Goal: Transaction & Acquisition: Purchase product/service

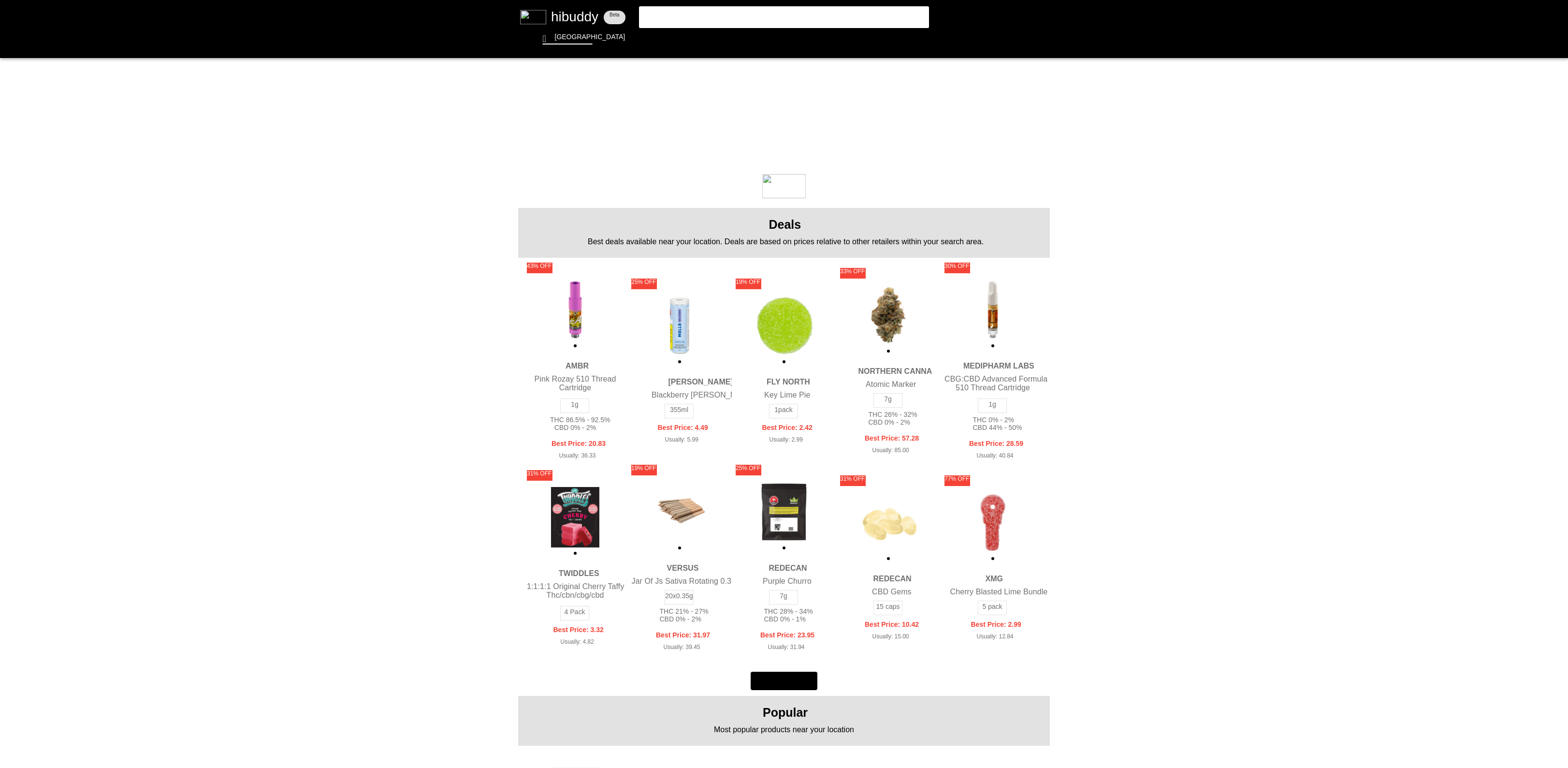
click at [810, 9] on flt-glass-pane at bounding box center [784, 384] width 1568 height 768
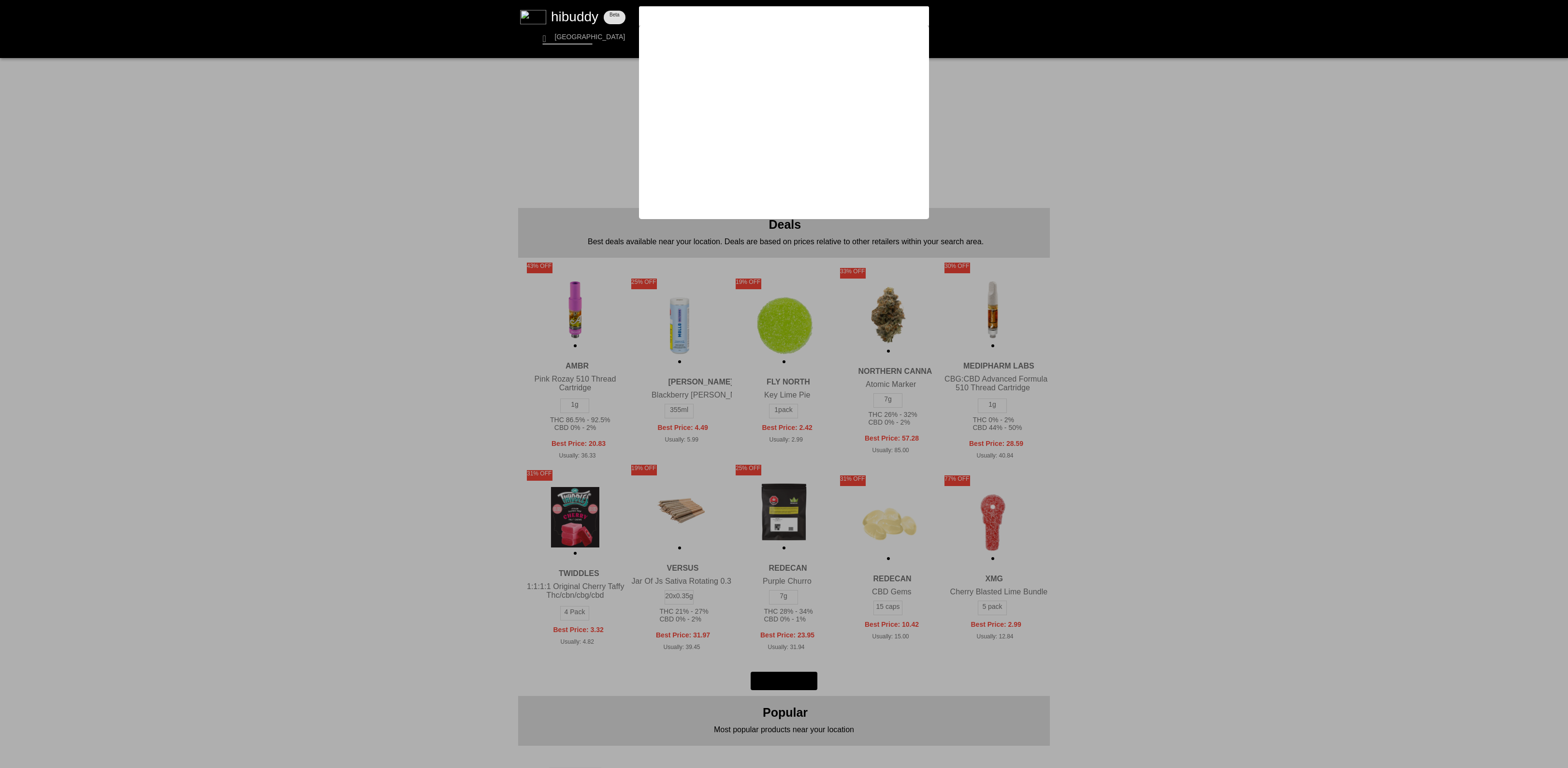
type input "b"
type input "broken coast"
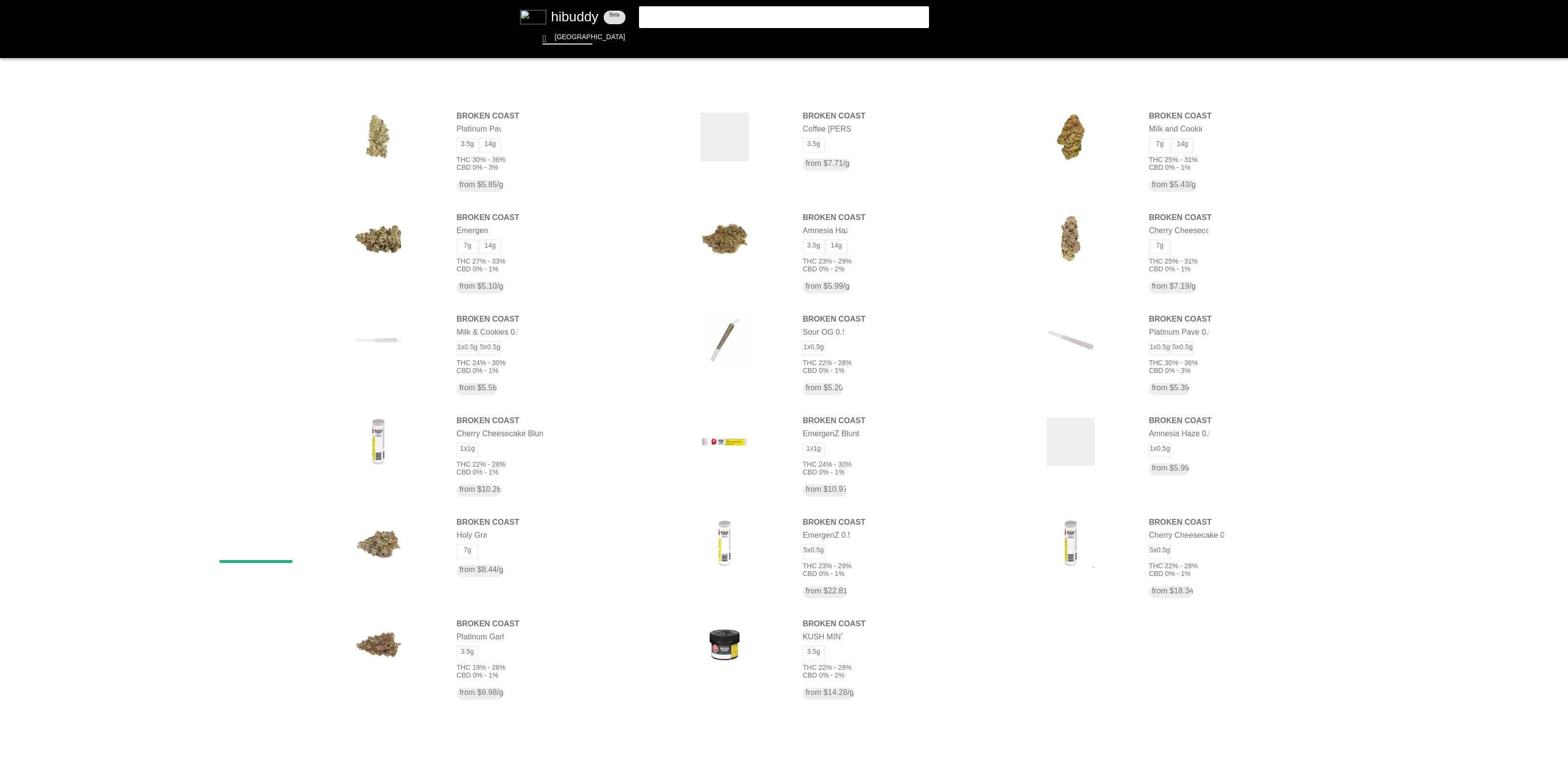
click at [789, 9] on flt-glass-pane at bounding box center [784, 384] width 1568 height 768
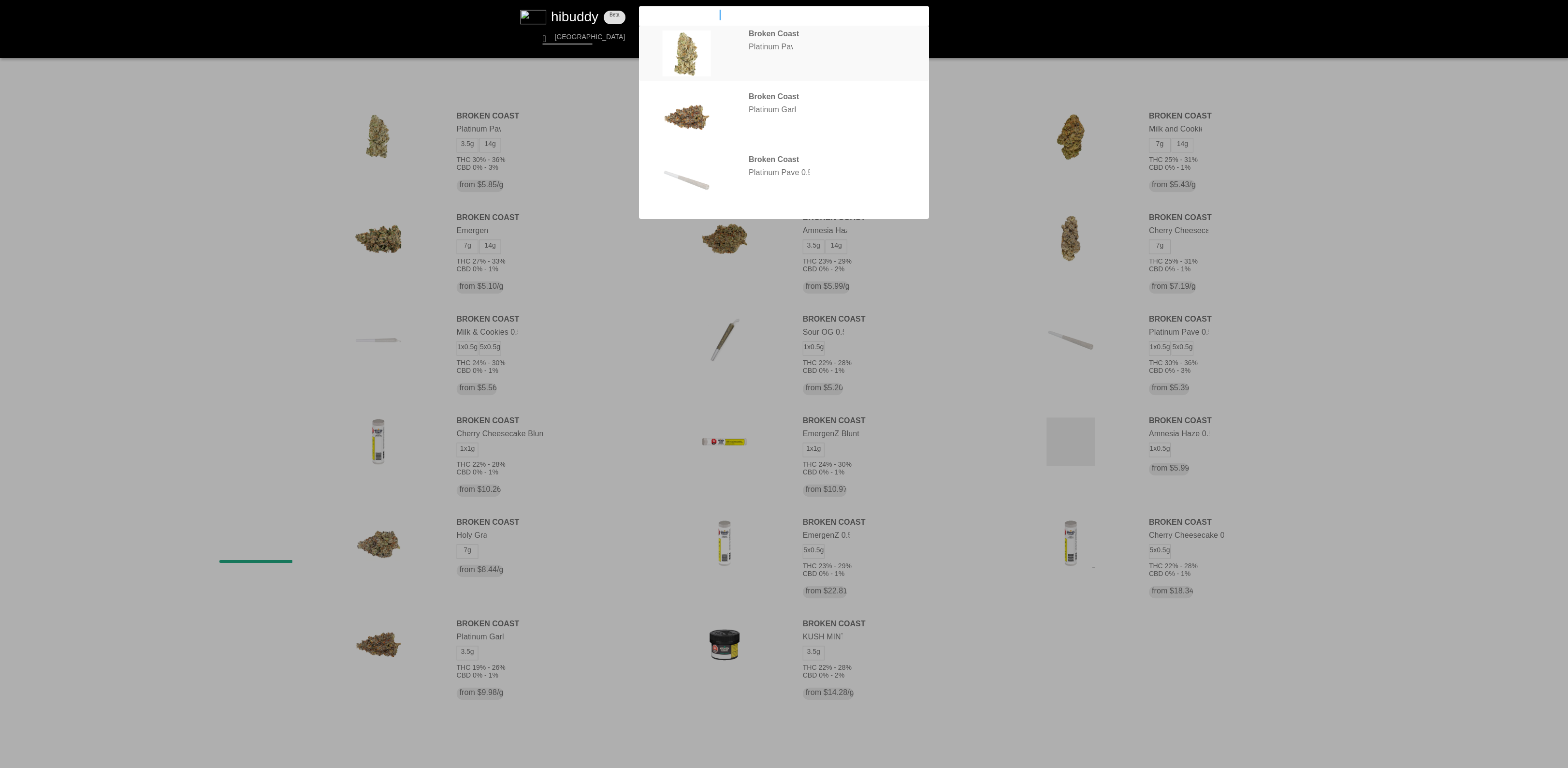
type input "broken coast platinum"
click at [783, 40] on flt-glass-pane at bounding box center [784, 384] width 1568 height 768
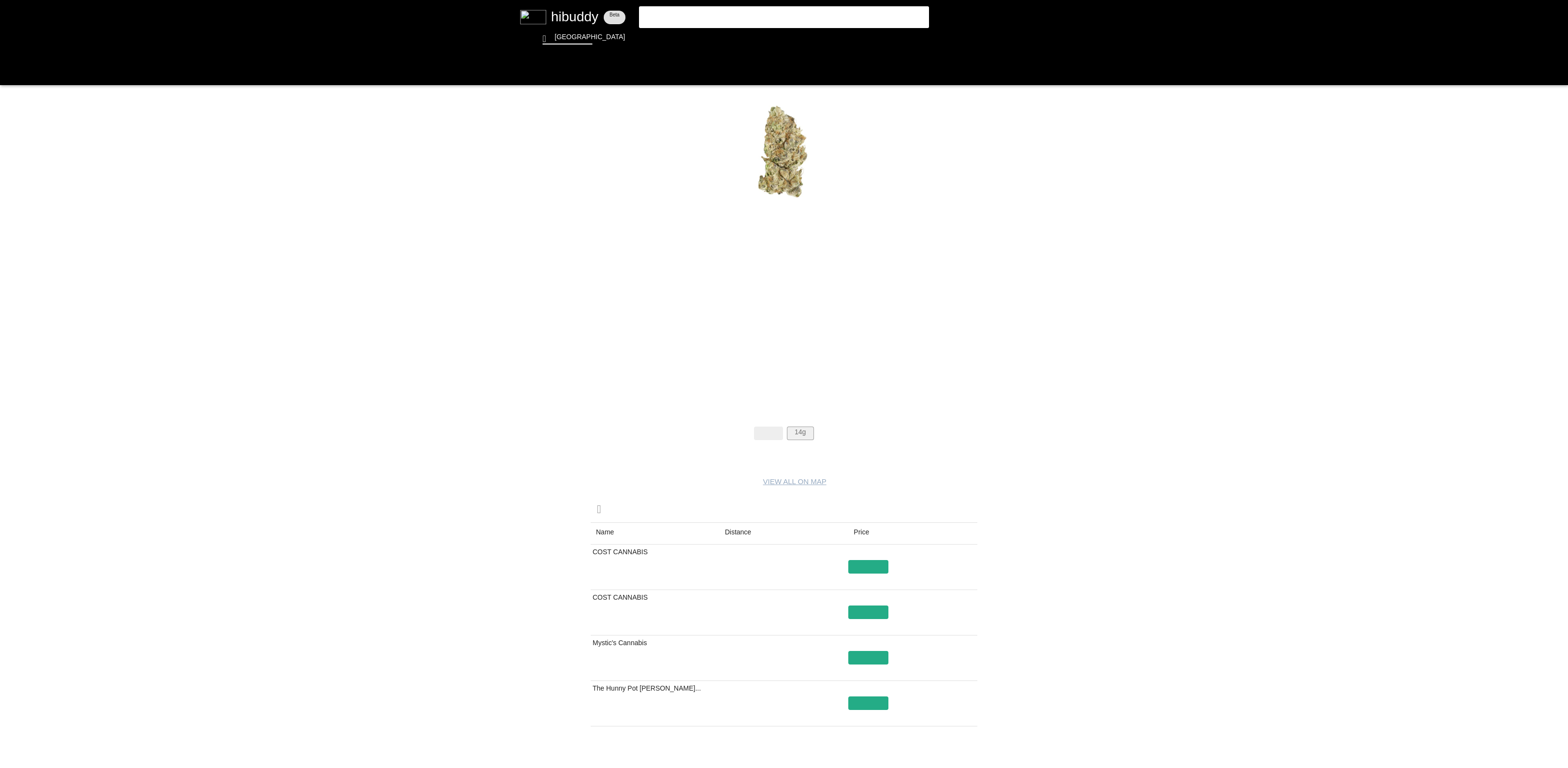
click at [806, 427] on flt-glass-pane at bounding box center [784, 384] width 1568 height 768
click at [812, 437] on flt-glass-pane at bounding box center [784, 384] width 1568 height 768
click at [748, 531] on flt-glass-pane at bounding box center [784, 384] width 1568 height 768
click at [794, 427] on flt-glass-pane at bounding box center [784, 384] width 1568 height 768
click at [797, 428] on flt-glass-pane at bounding box center [784, 384] width 1568 height 768
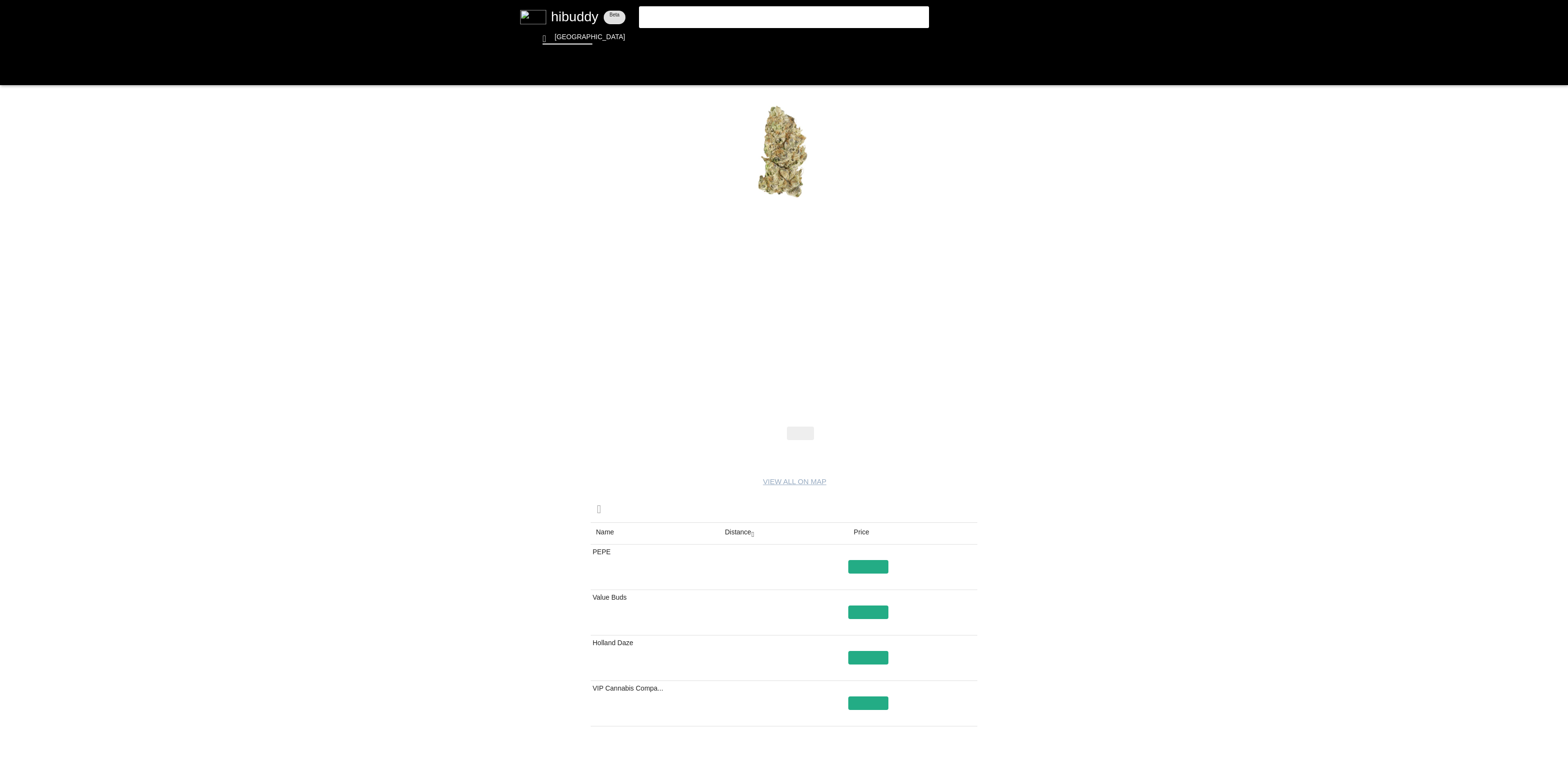
click at [750, 527] on flt-glass-pane at bounding box center [784, 384] width 1568 height 768
click at [812, 458] on flt-glass-pane at bounding box center [784, 384] width 1568 height 768
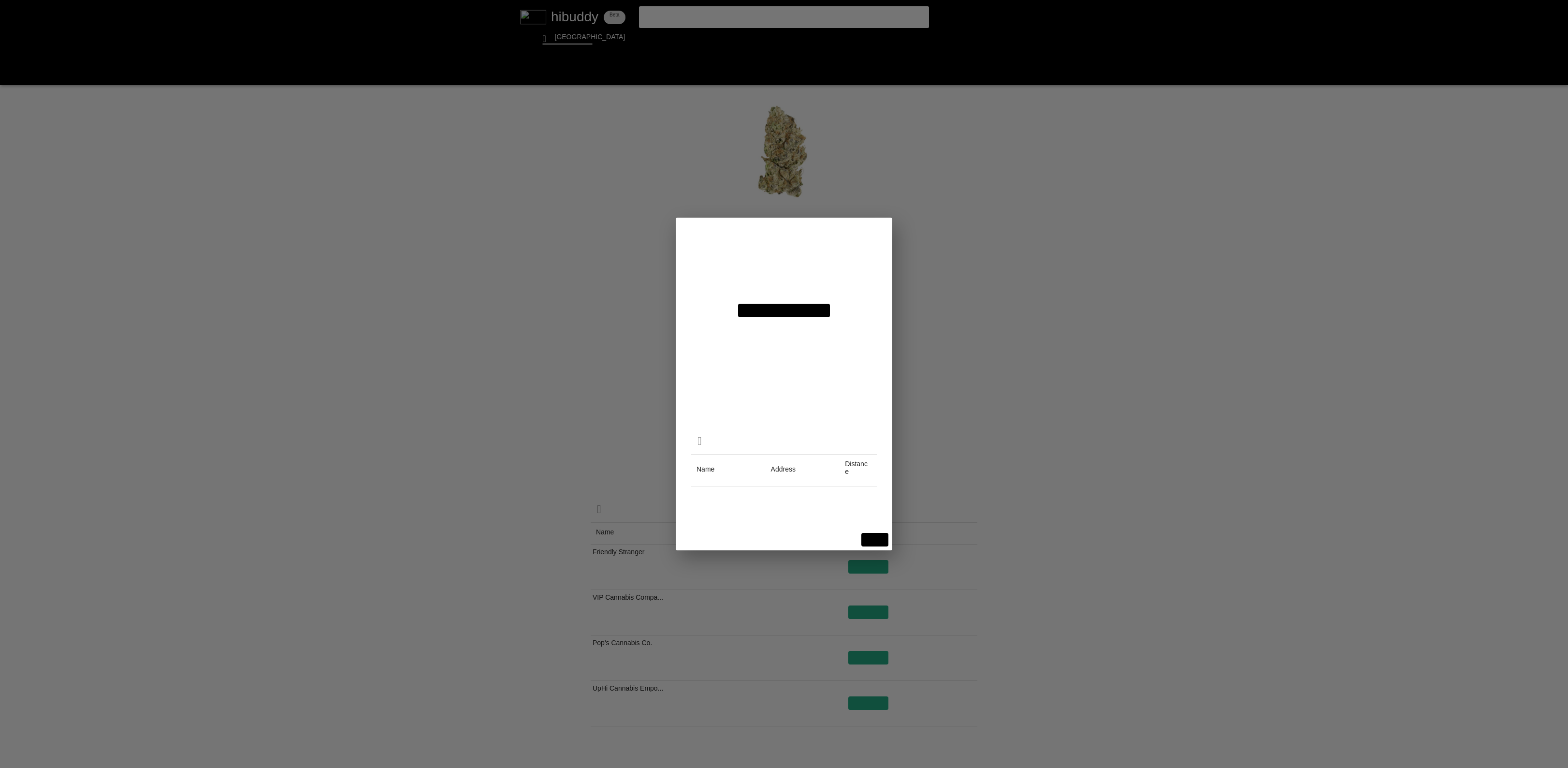
click at [814, 254] on flt-glass-pane at bounding box center [784, 384] width 1568 height 768
click at [800, 264] on flt-glass-pane at bounding box center [784, 384] width 1568 height 768
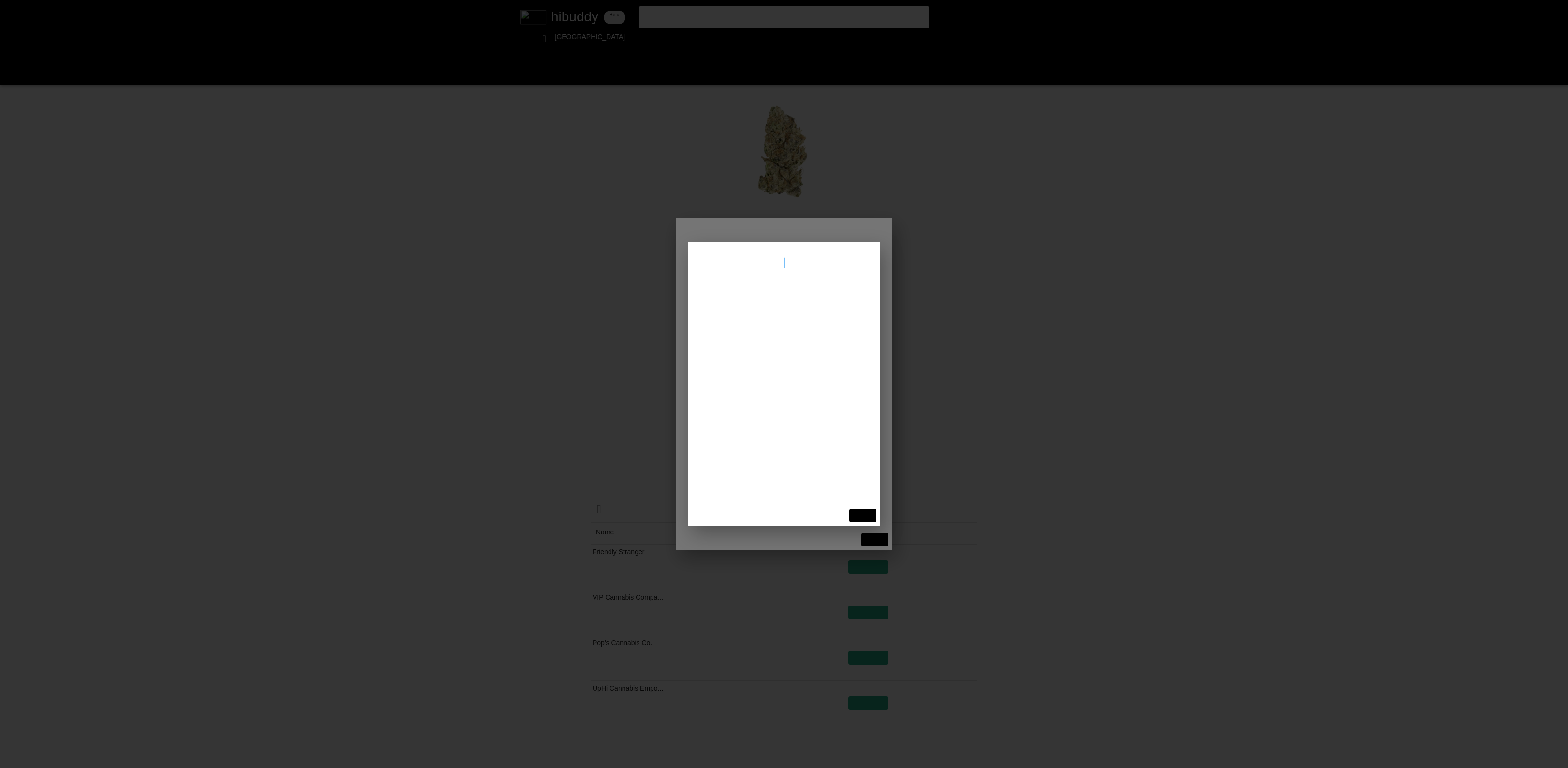
type input "[STREET_ADDRESS][PERSON_NAME]"
click at [762, 305] on flt-glass-pane at bounding box center [784, 384] width 1568 height 768
click at [742, 303] on flt-glass-pane at bounding box center [784, 384] width 1568 height 768
click at [773, 326] on flt-glass-pane at bounding box center [784, 384] width 1568 height 768
drag, startPoint x: 773, startPoint y: 320, endPoint x: 783, endPoint y: 364, distance: 45.1
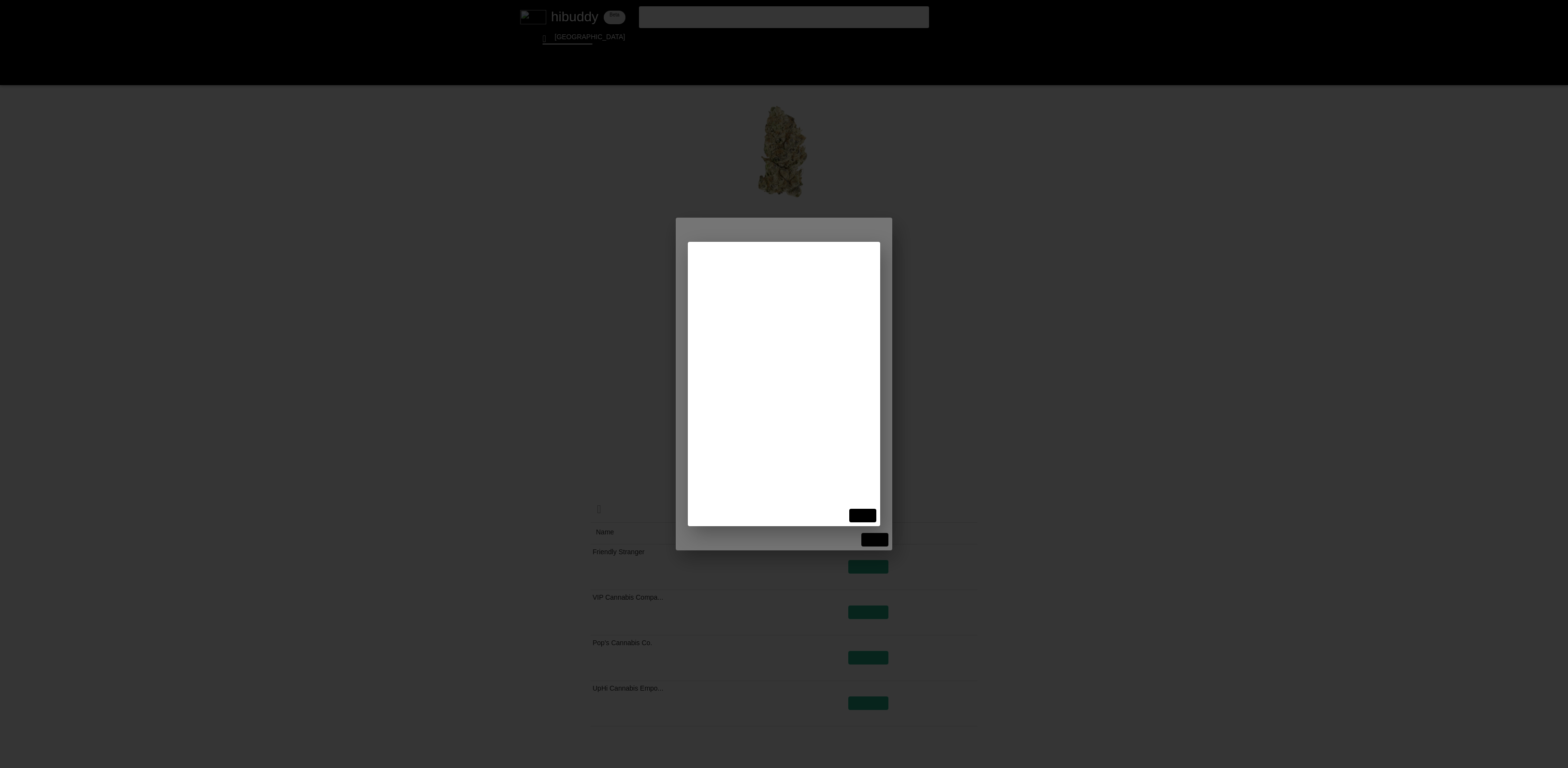
click at [773, 320] on flt-glass-pane at bounding box center [784, 384] width 1568 height 768
click at [708, 296] on flt-glass-pane at bounding box center [784, 384] width 1568 height 768
click at [849, 515] on flt-glass-pane at bounding box center [784, 384] width 1568 height 768
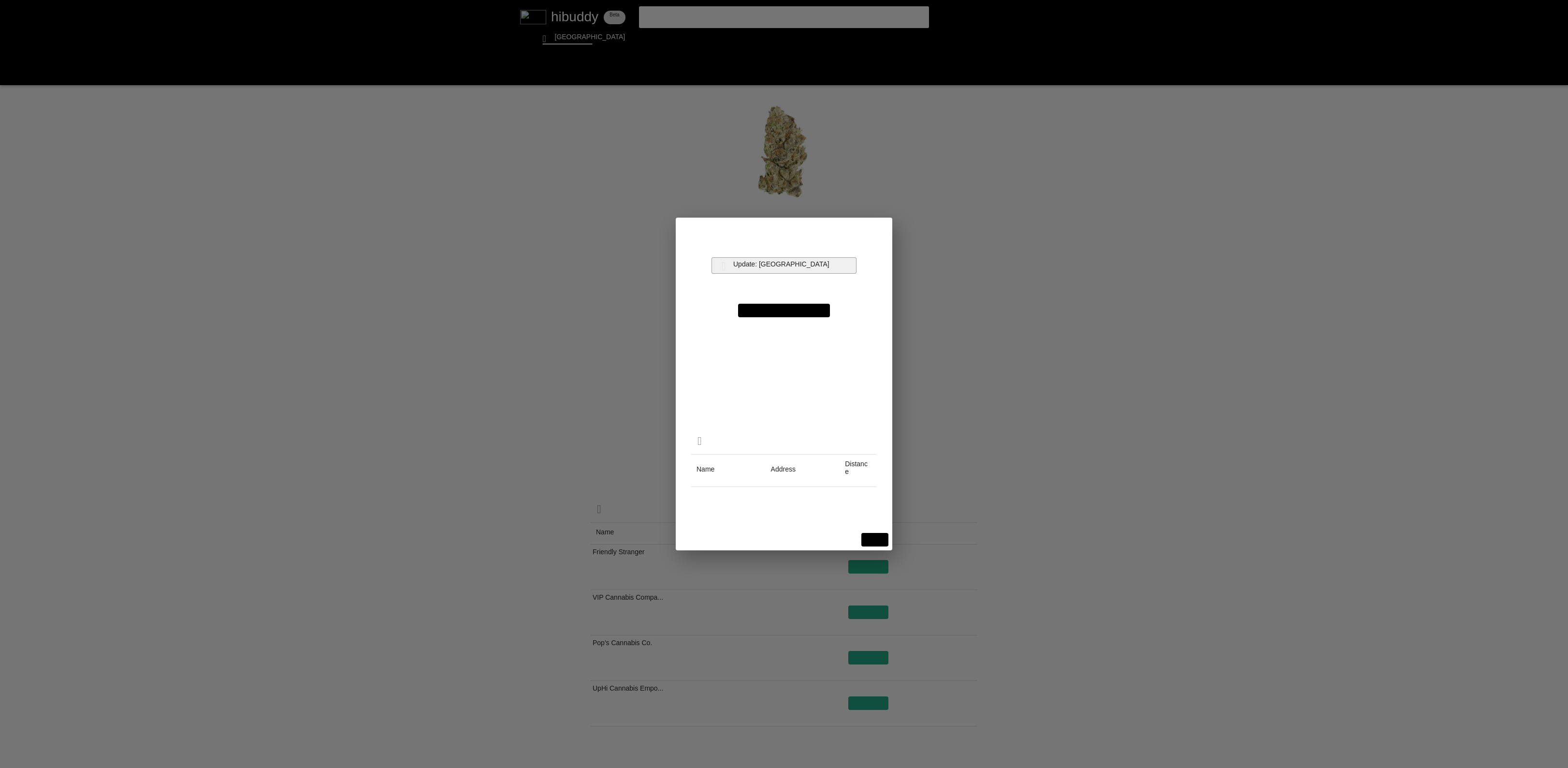
click at [801, 262] on flt-glass-pane at bounding box center [784, 384] width 1568 height 768
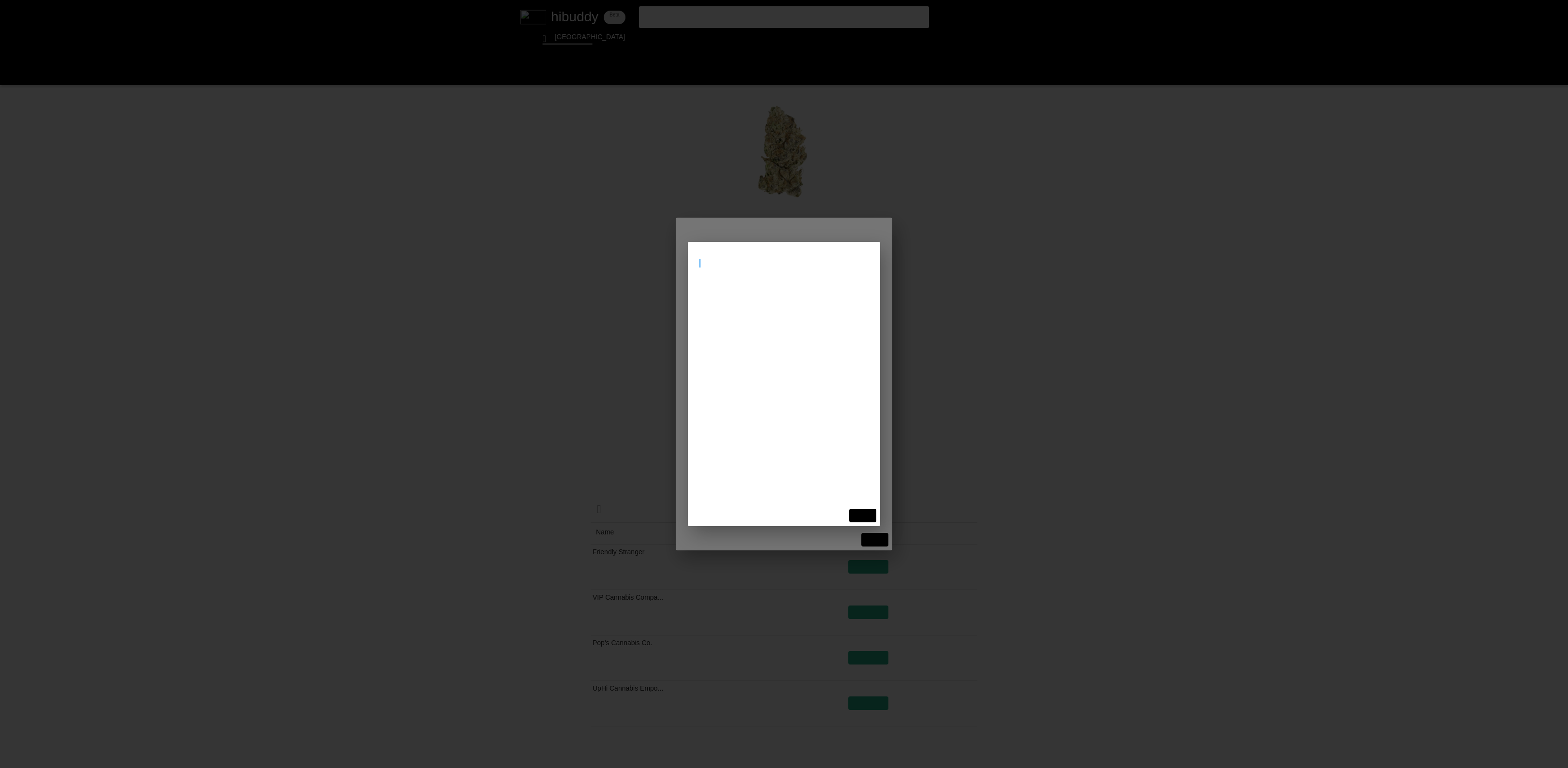
click at [723, 313] on flt-glass-pane at bounding box center [784, 384] width 1568 height 768
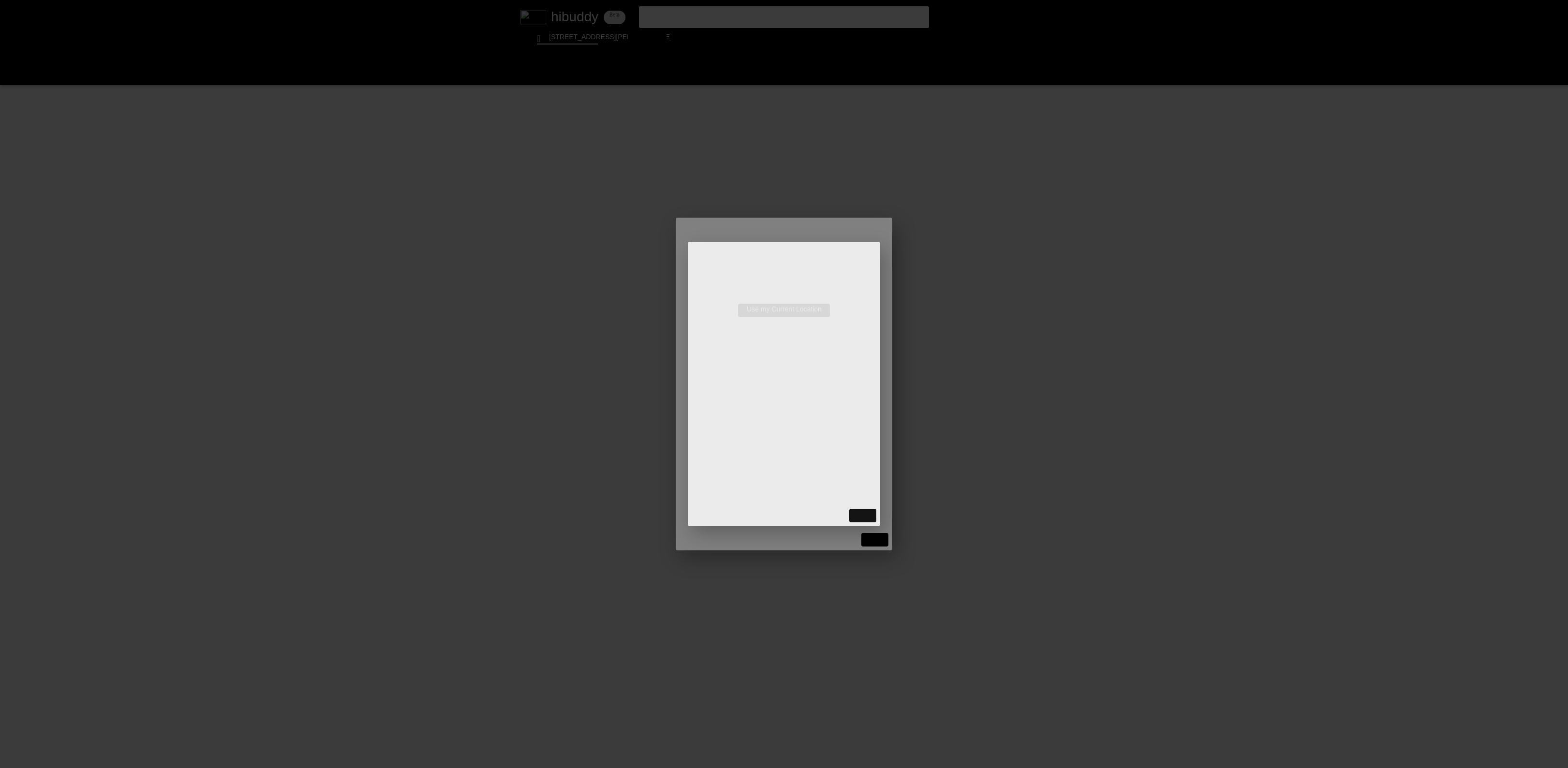
click at [760, 310] on flt-glass-pane at bounding box center [784, 384] width 1568 height 768
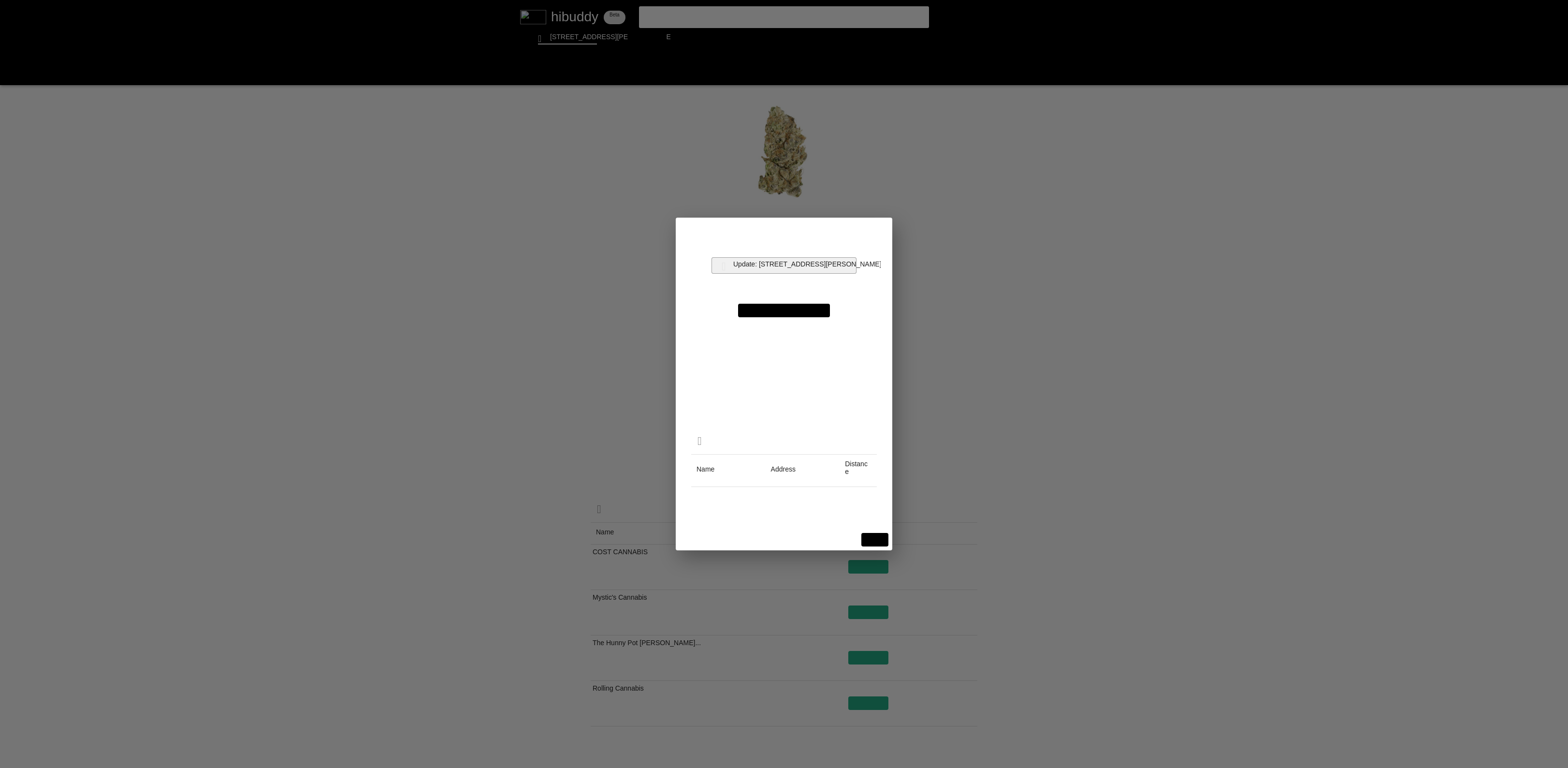
click at [835, 267] on flt-glass-pane at bounding box center [784, 384] width 1568 height 768
drag, startPoint x: 835, startPoint y: 262, endPoint x: 629, endPoint y: 251, distance: 206.3
click at [629, 251] on flt-glass-pane at bounding box center [784, 384] width 1568 height 768
click at [822, 247] on flt-glass-pane at bounding box center [784, 384] width 1568 height 768
click at [800, 247] on flt-glass-pane at bounding box center [784, 384] width 1568 height 768
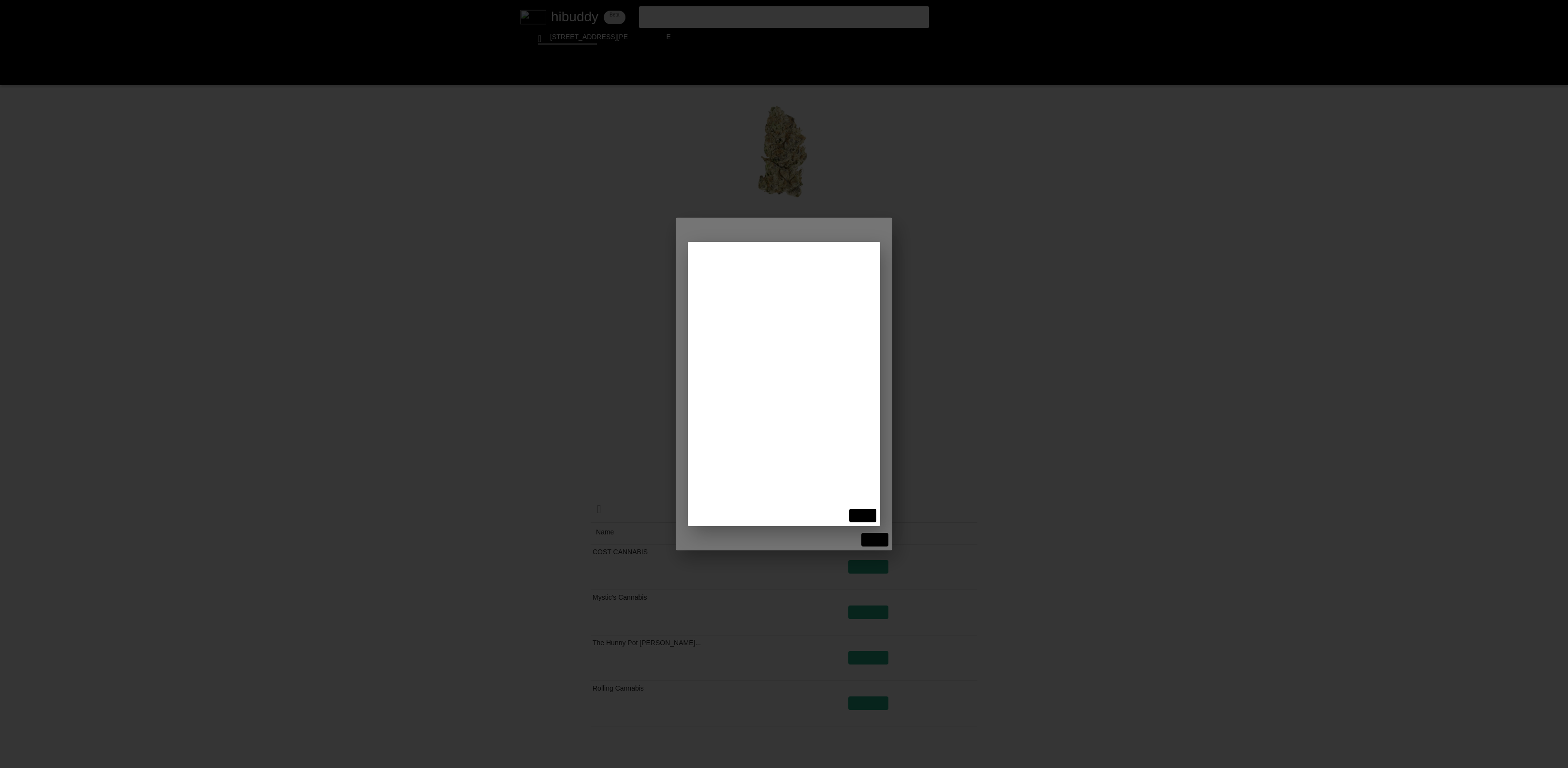
click at [769, 305] on flt-glass-pane at bounding box center [784, 384] width 1568 height 768
click at [766, 308] on flt-glass-pane at bounding box center [784, 384] width 1568 height 768
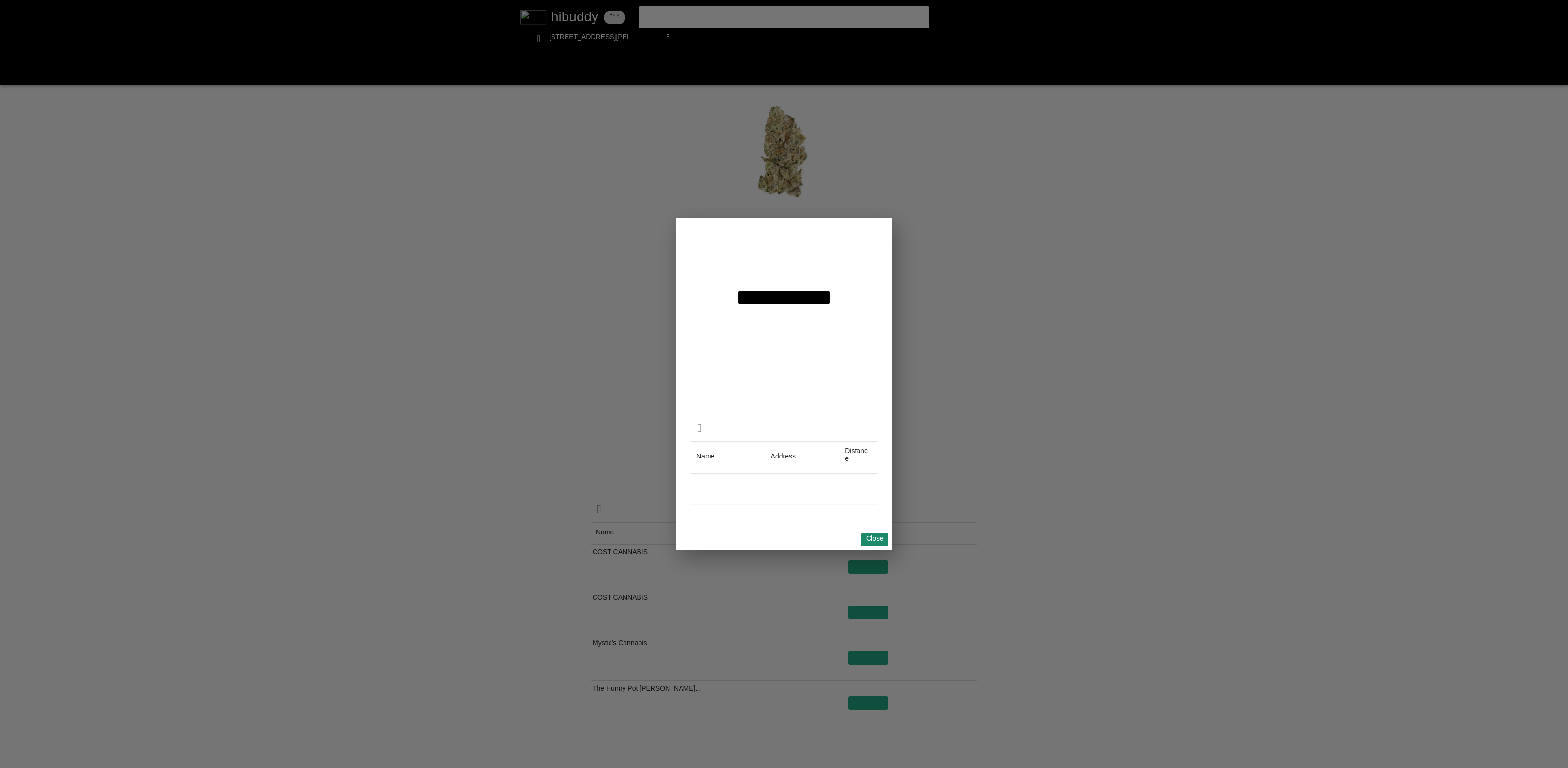
click at [866, 534] on flt-glass-pane at bounding box center [784, 384] width 1568 height 768
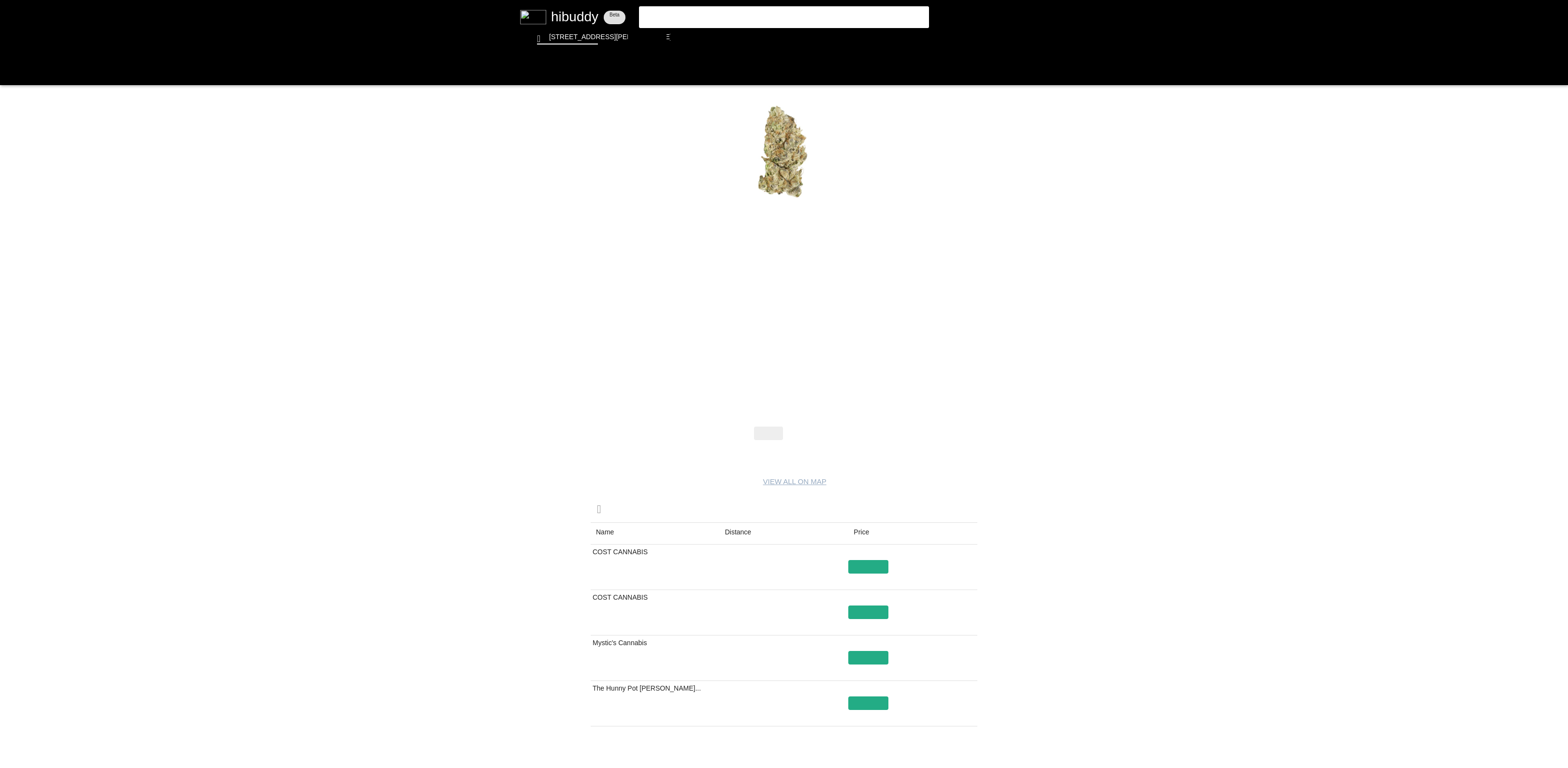
click at [807, 426] on flt-glass-pane at bounding box center [784, 384] width 1568 height 768
click at [800, 439] on flt-glass-pane at bounding box center [784, 384] width 1568 height 768
click at [758, 530] on flt-glass-pane at bounding box center [784, 384] width 1568 height 768
click at [639, 563] on flt-glass-pane at bounding box center [784, 384] width 1568 height 768
